Goal: Book appointment/travel/reservation

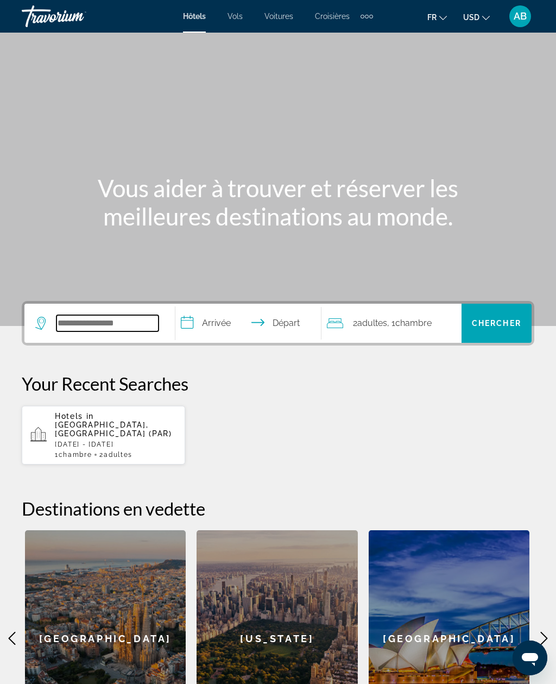
click at [130, 325] on input "Search widget" at bounding box center [107, 323] width 102 height 16
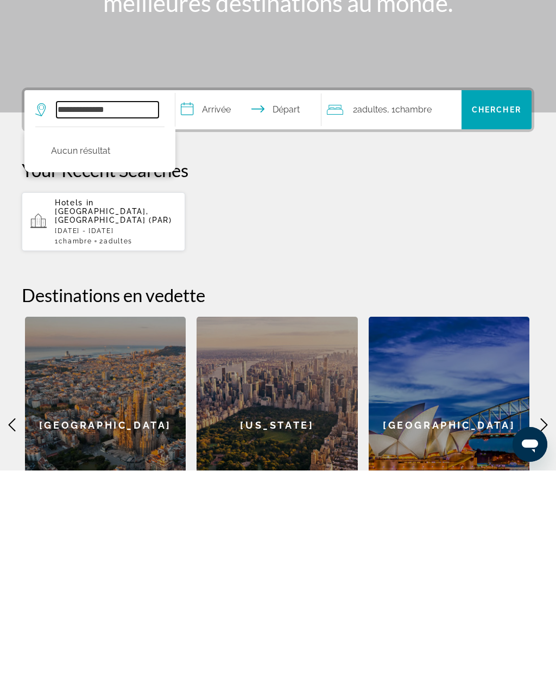
type input "**********"
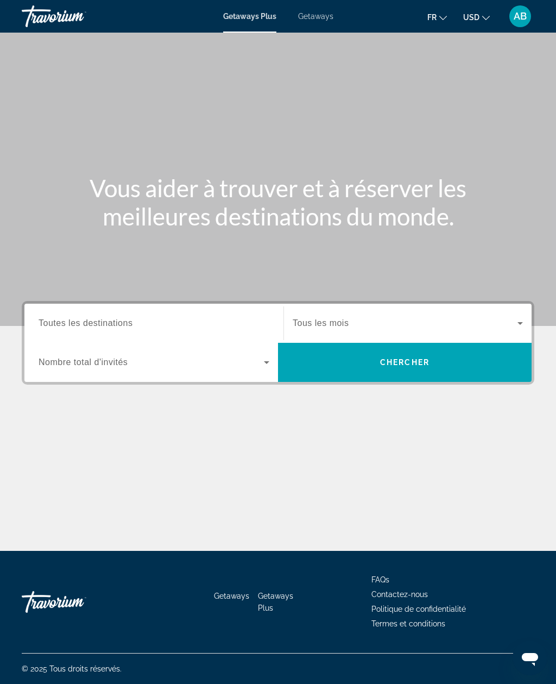
click at [263, 365] on icon "Search widget" at bounding box center [266, 362] width 13 height 13
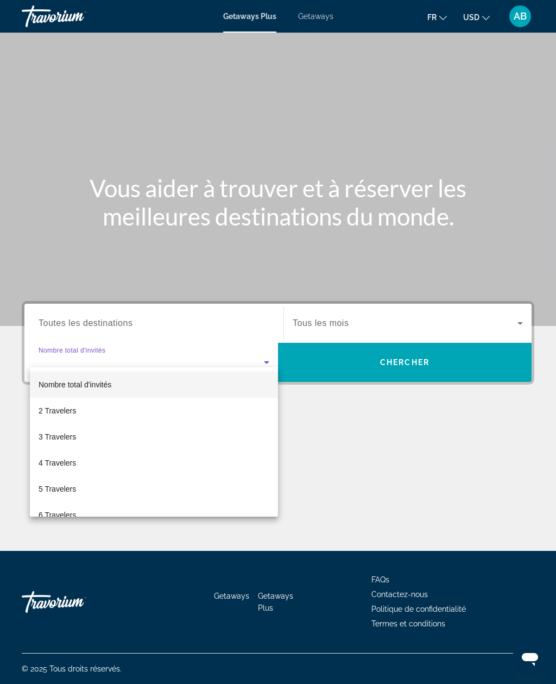
scroll to position [35, 0]
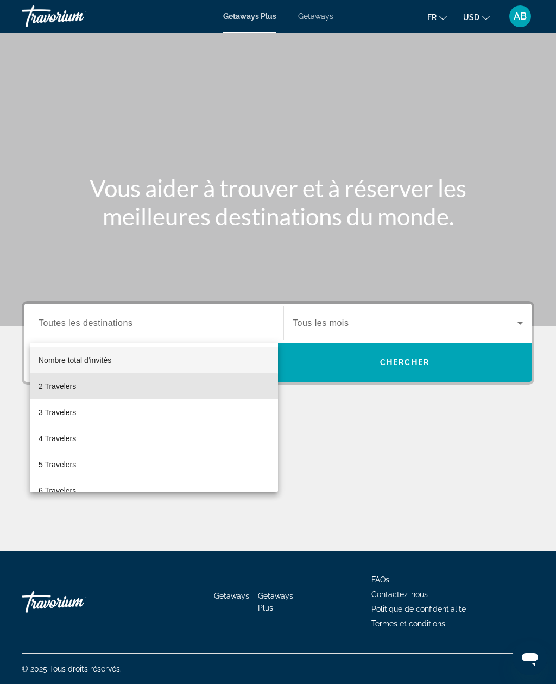
click at [72, 395] on mat-option "2 Travelers" at bounding box center [154, 386] width 248 height 26
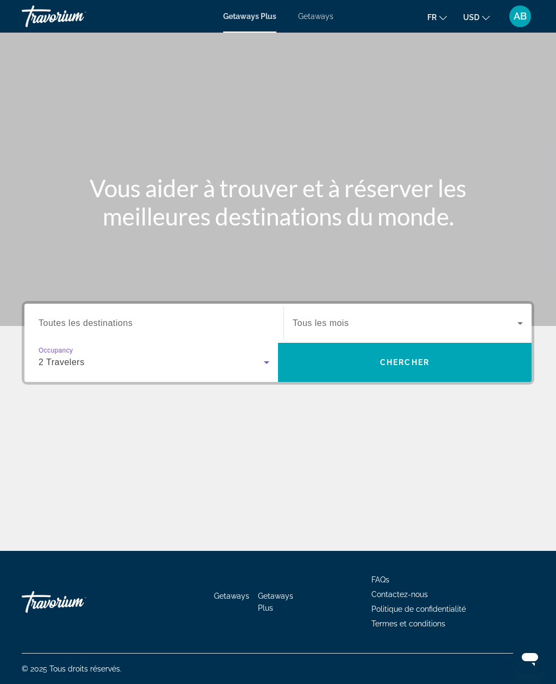
click at [463, 349] on span "Search widget" at bounding box center [405, 362] width 254 height 26
click at [240, 363] on span "Search widget" at bounding box center [151, 362] width 225 height 13
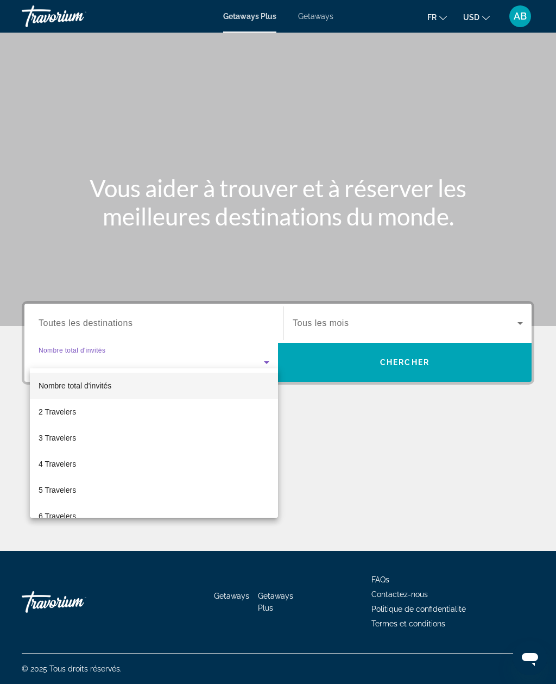
scroll to position [35, 0]
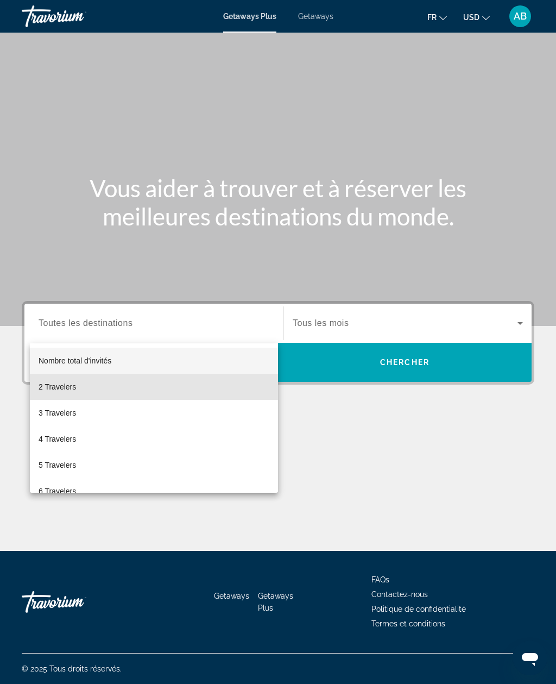
click at [62, 388] on span "2 Travelers" at bounding box center [57, 386] width 37 height 13
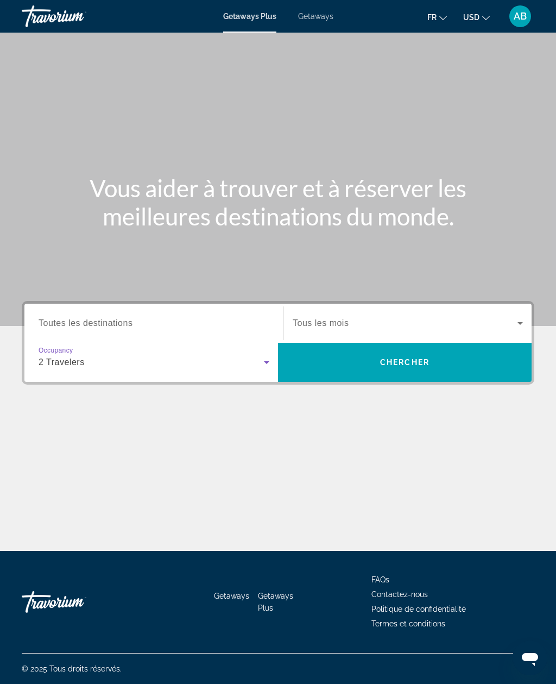
click at [421, 358] on span "Chercher" at bounding box center [404, 362] width 49 height 9
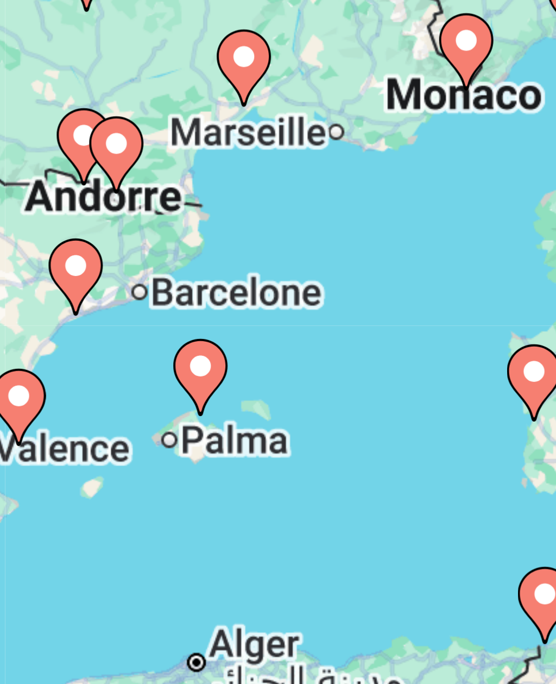
type input "**********"
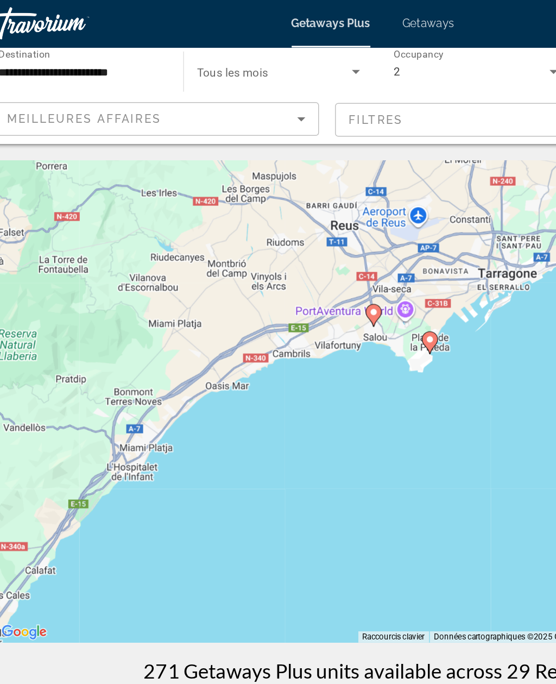
click at [349, 250] on div "Pour activer le glissement avec le clavier, appuyez sur Alt+Entrée. Une fois ce…" at bounding box center [278, 272] width 513 height 326
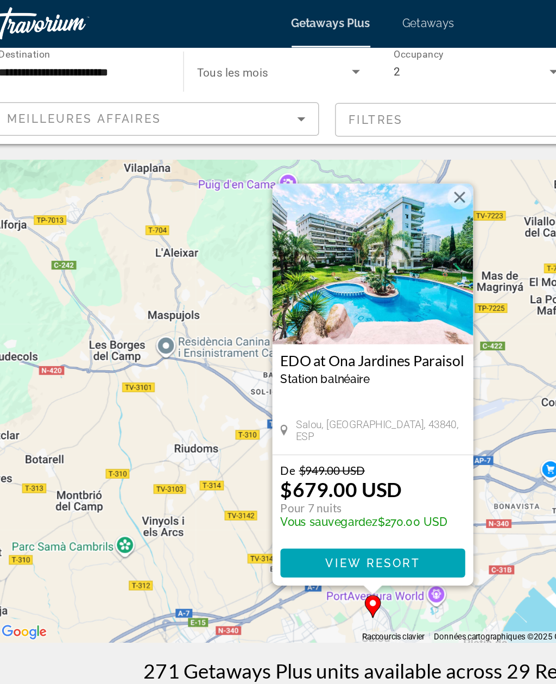
click at [328, 134] on button "Fermer" at bounding box center [336, 133] width 16 height 16
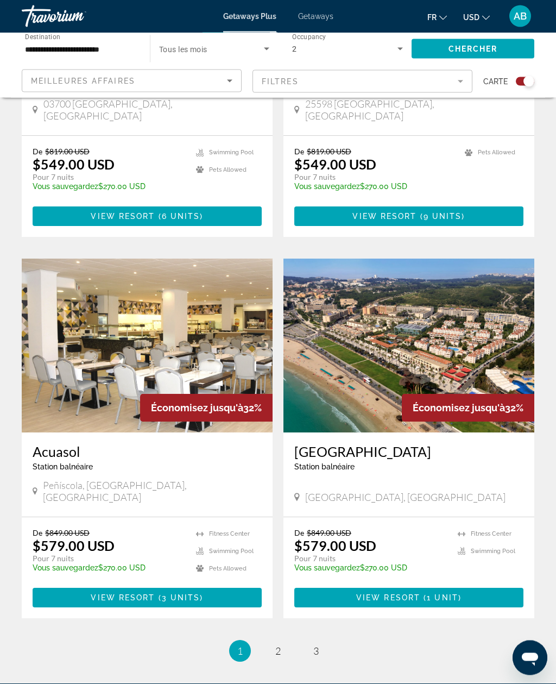
scroll to position [2146, 0]
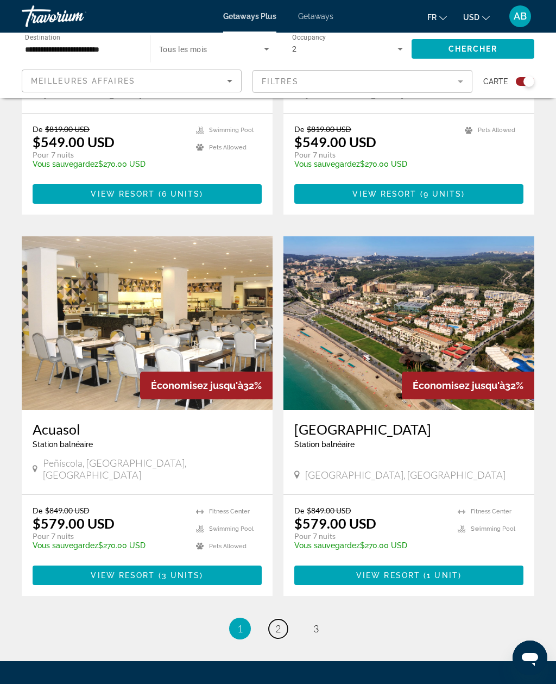
click at [280, 619] on link "page 2" at bounding box center [278, 628] width 19 height 19
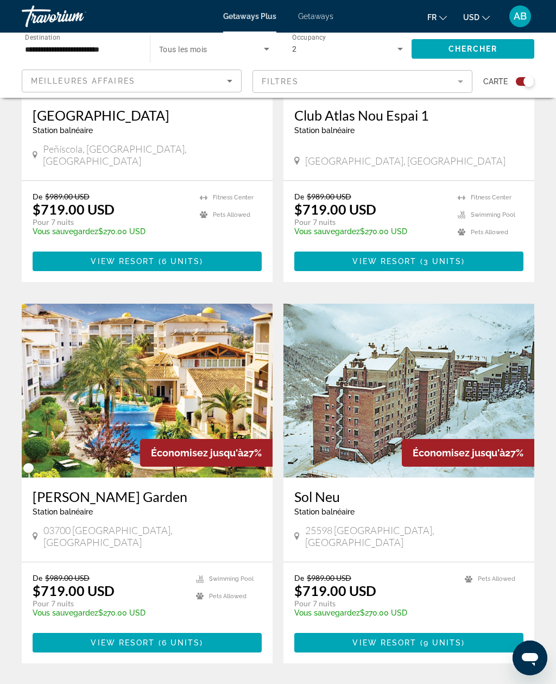
scroll to position [2179, 0]
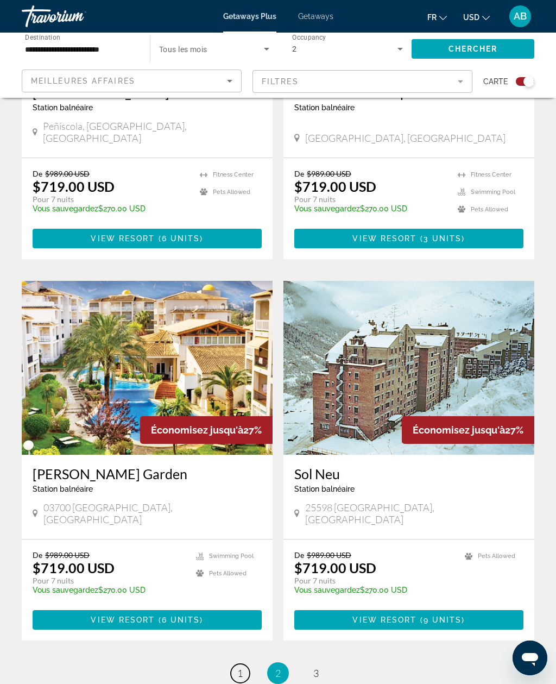
click at [247, 664] on link "page 1" at bounding box center [240, 673] width 19 height 19
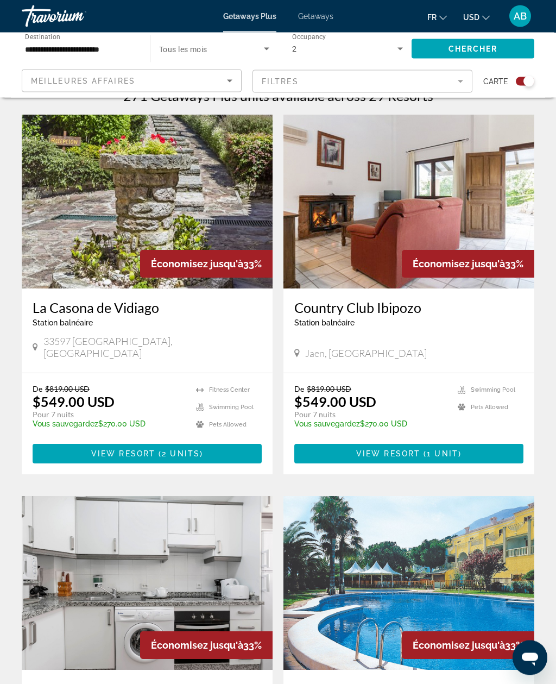
scroll to position [358, 0]
